Goal: Task Accomplishment & Management: Use online tool/utility

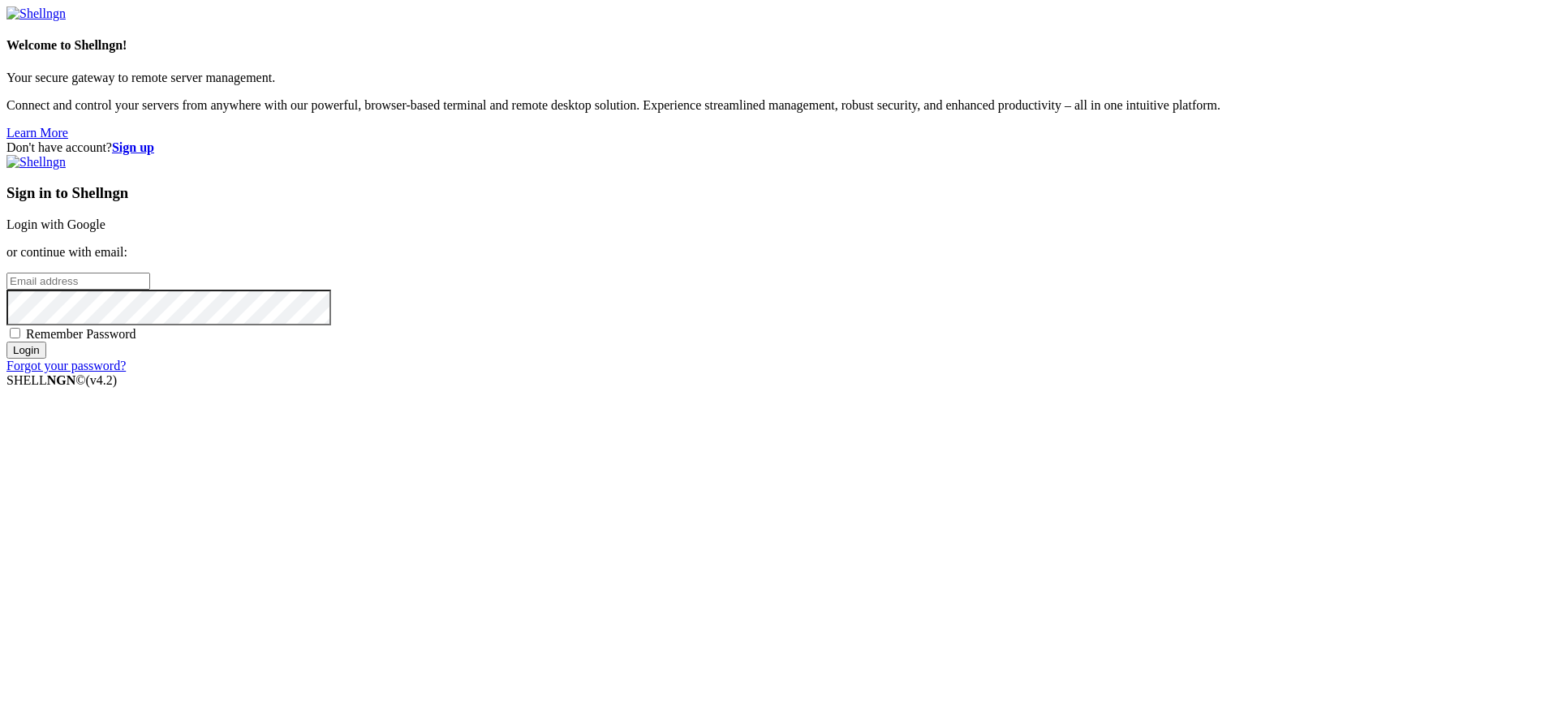
click at [136, 341] on span "Remember Password" at bounding box center [81, 334] width 110 height 14
click at [20, 338] on input "Remember Password" at bounding box center [15, 333] width 11 height 11
checkbox input "true"
click at [150, 290] on input "email" at bounding box center [78, 281] width 144 height 17
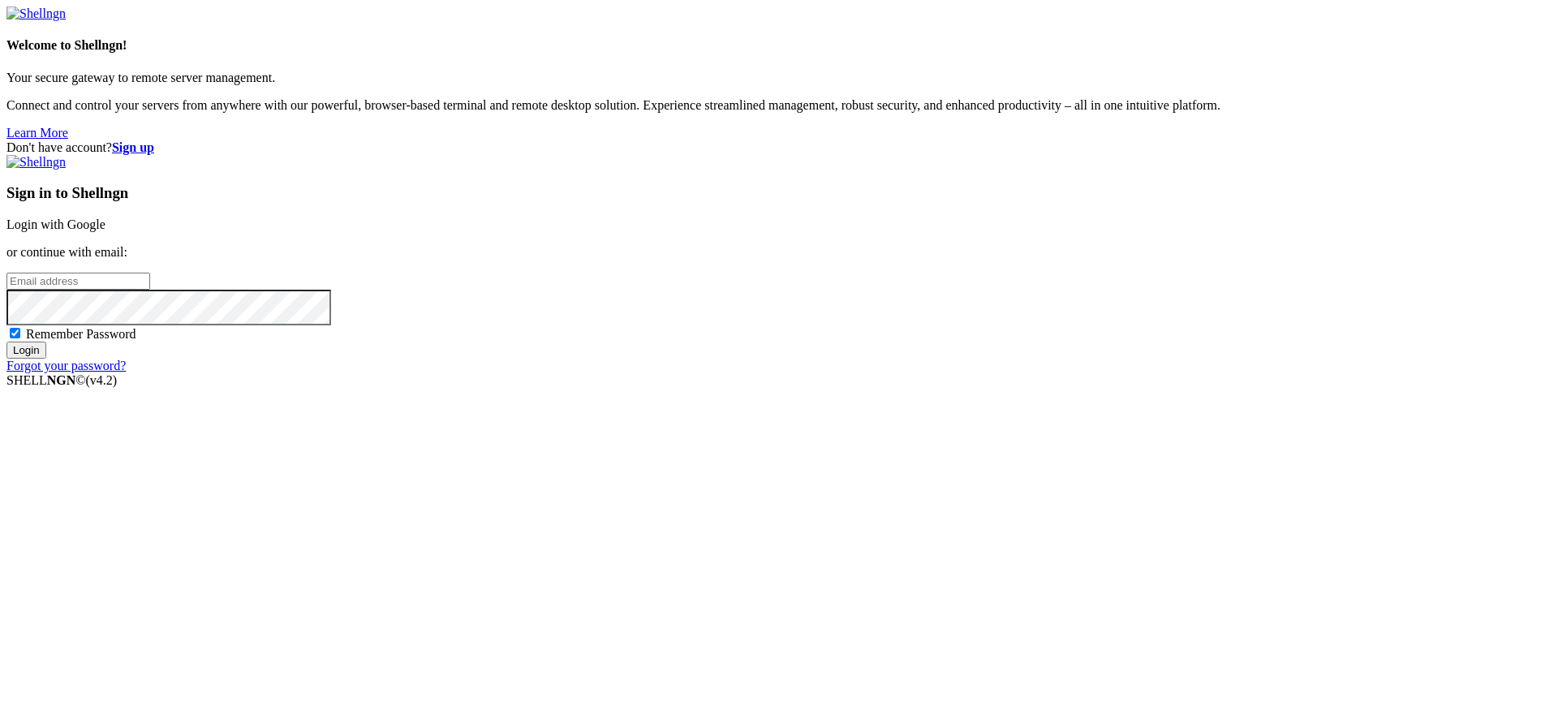
click at [6, 388] on com-1password-button at bounding box center [6, 388] width 0 height 0
type input "[PERSON_NAME][EMAIL_ADDRESS][DOMAIN_NAME]"
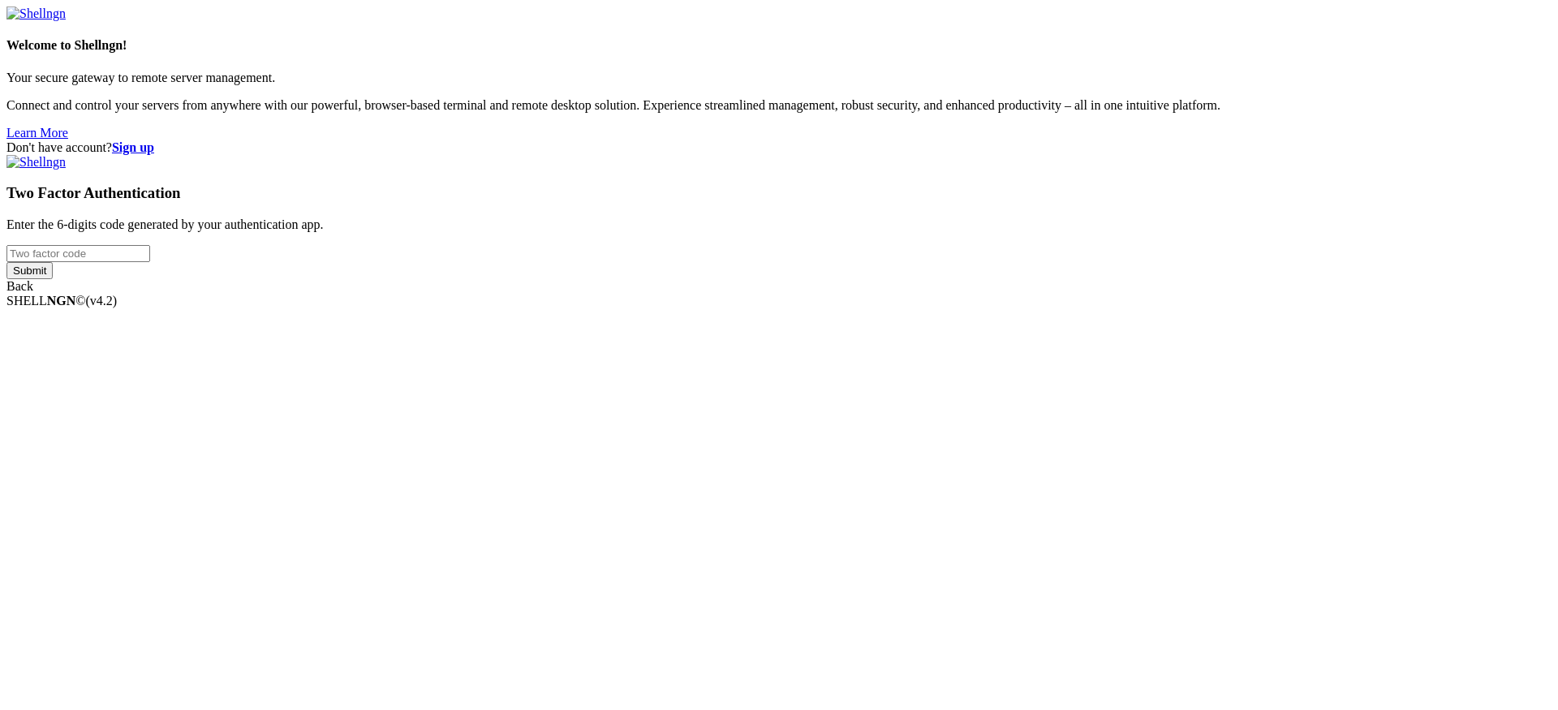
type input "973658"
click at [1021, 294] on div "Welcome to Shellngn! Your secure gateway to remote server management. Connect a…" at bounding box center [778, 149] width 1545 height 287
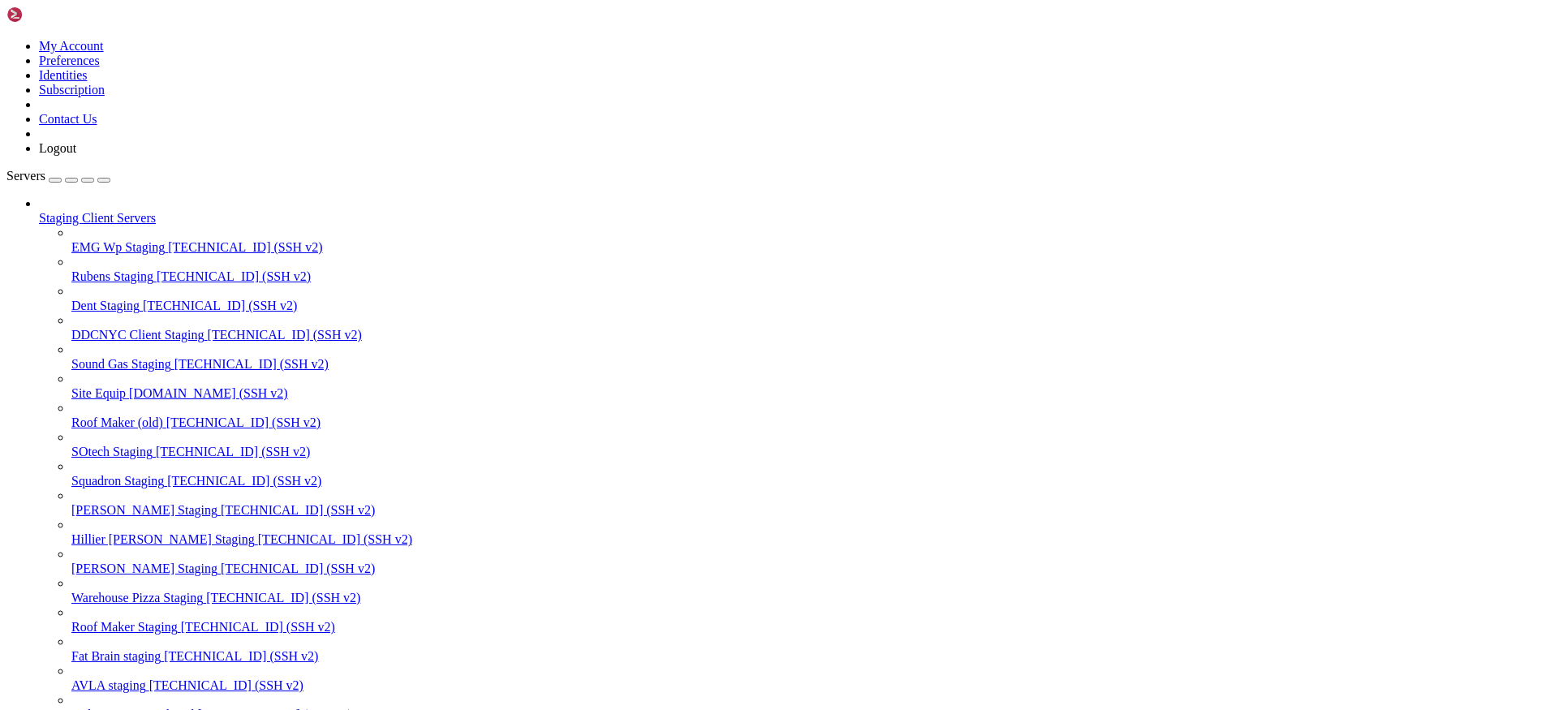
click at [88, 180] on div "button" at bounding box center [88, 180] width 0 height 0
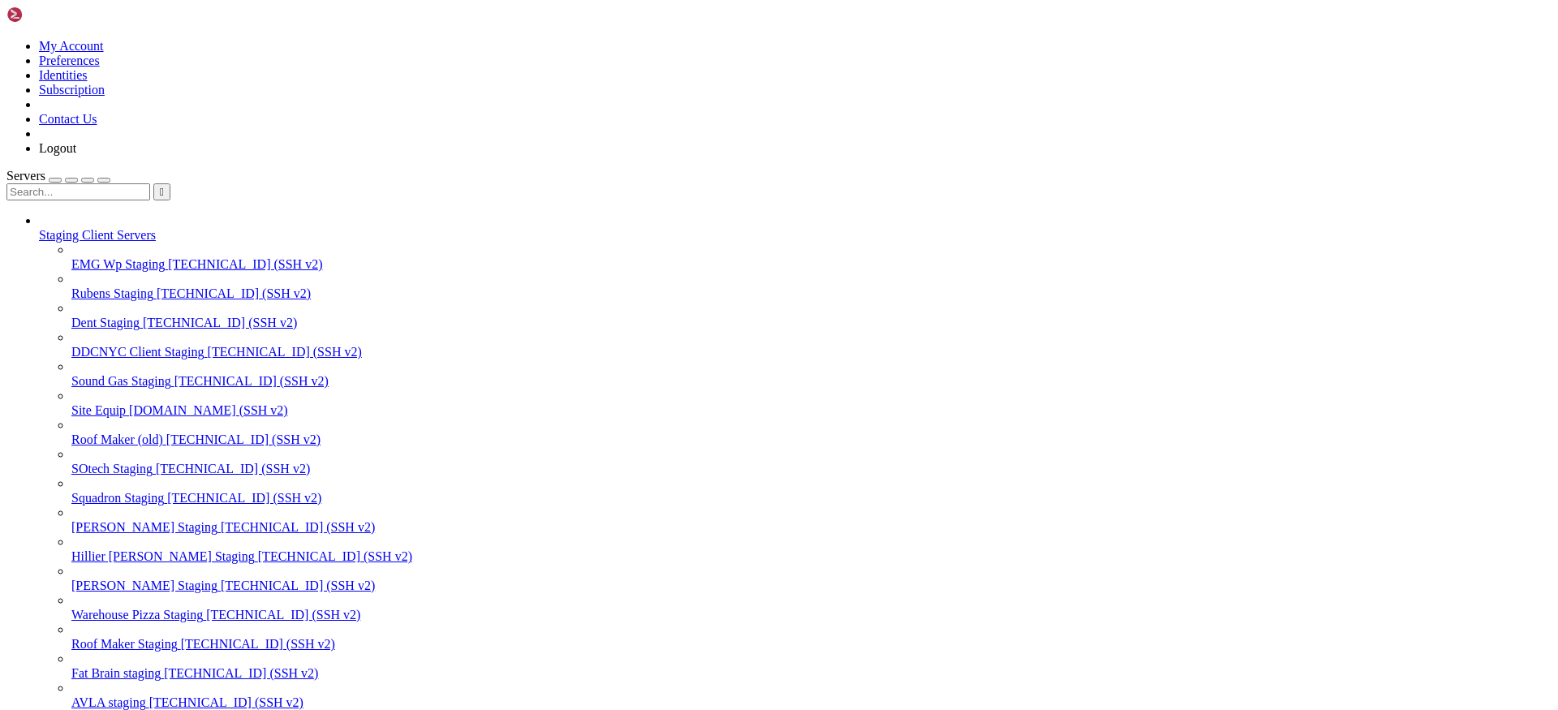
click at [124, 183] on input "text" at bounding box center [78, 191] width 144 height 17
type input "hill"
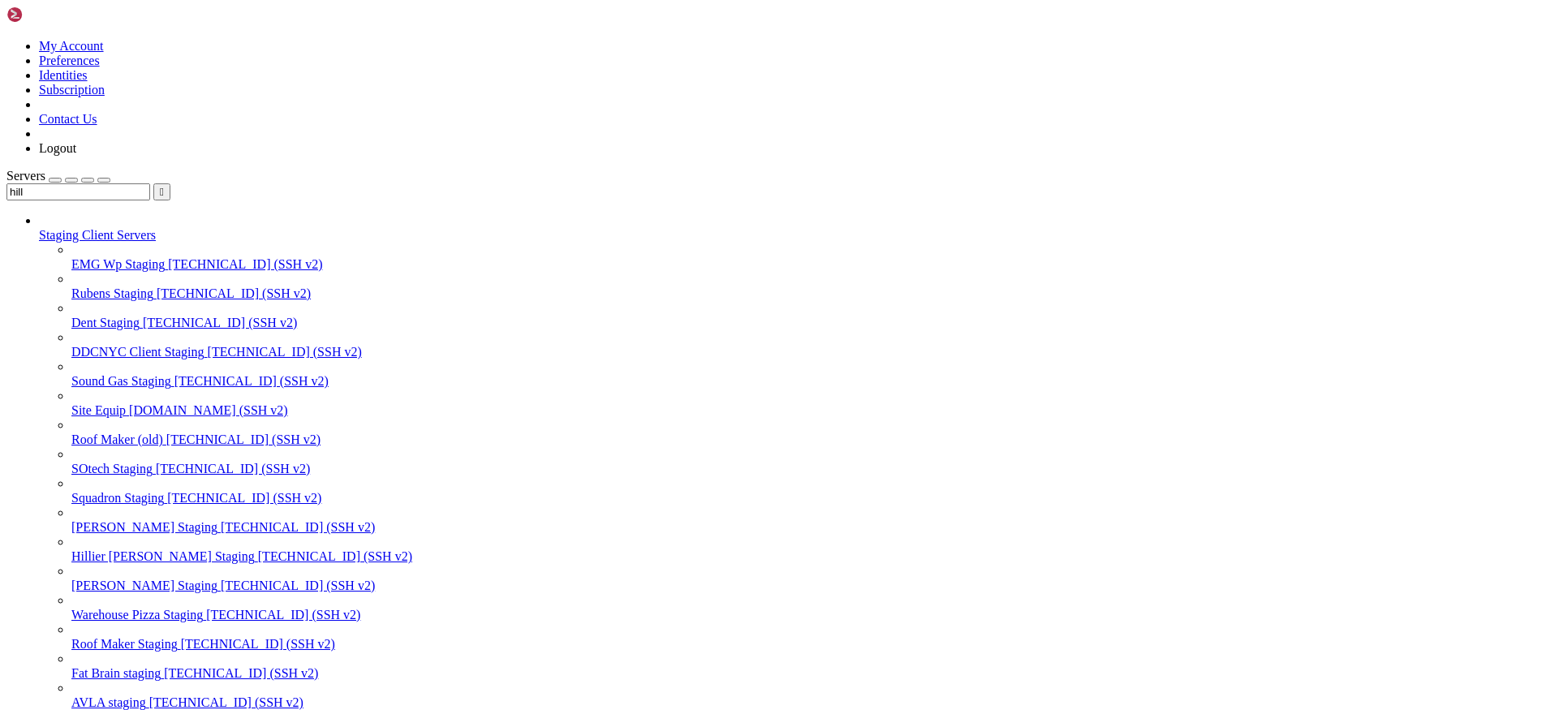
click at [95, 549] on span "Hillier [PERSON_NAME] Staging" at bounding box center [162, 556] width 183 height 14
